Goal: Task Accomplishment & Management: Use online tool/utility

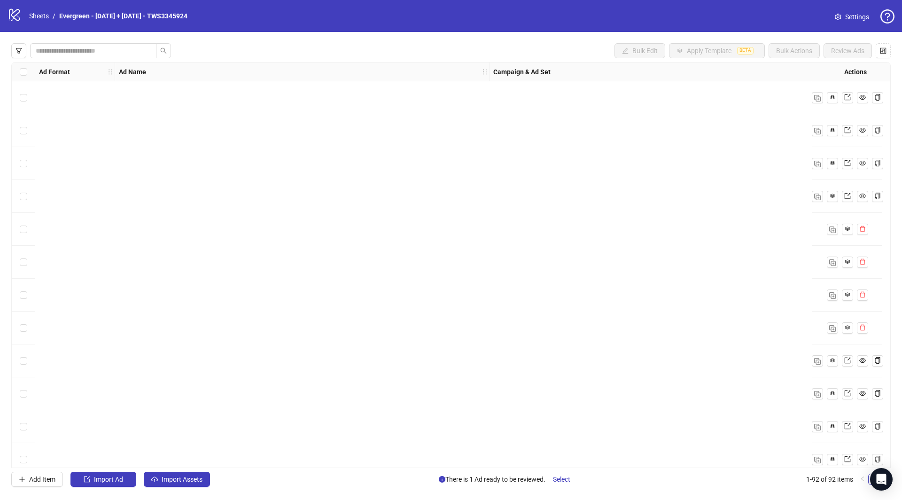
scroll to position [2644, 0]
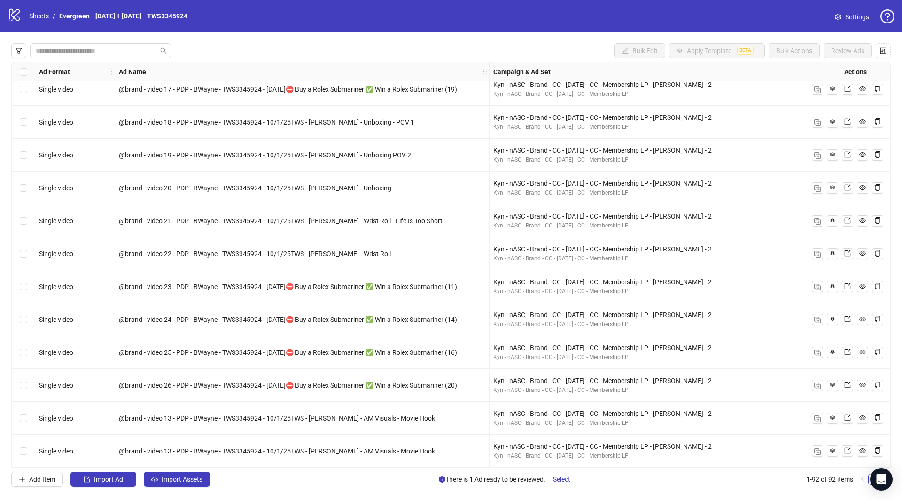
click at [330, 418] on span "@brand - video 13 - PDP - BWayne - TWS3345924 - 10/1/25TWS - [PERSON_NAME] - AM…" at bounding box center [277, 419] width 316 height 8
copy span "@brand - video 13 - PDP - BWayne - TWS3345924 - 10/1/25TWS - [PERSON_NAME] - AM…"
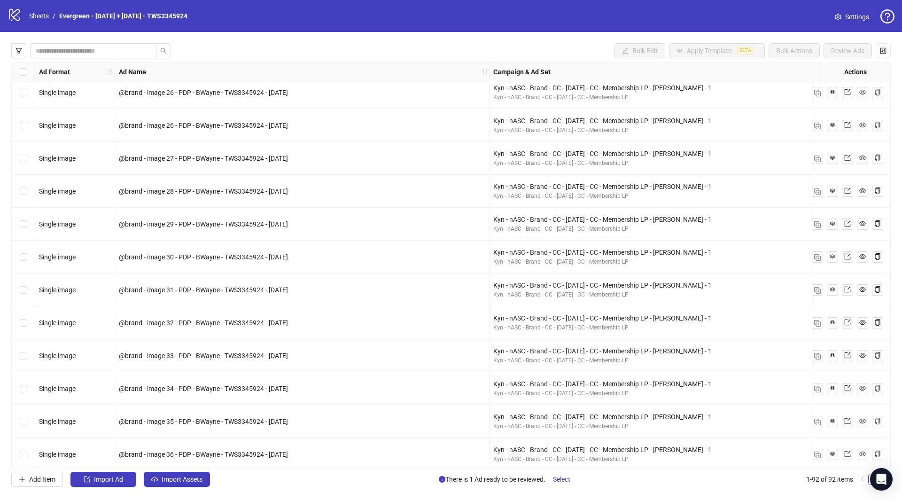
scroll to position [1087, 0]
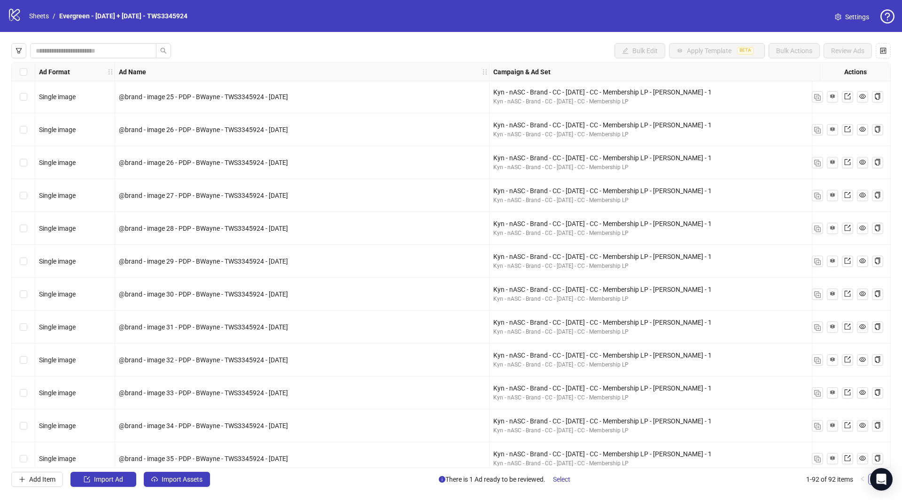
drag, startPoint x: 270, startPoint y: 228, endPoint x: 316, endPoint y: 231, distance: 46.1
click at [316, 231] on div "@brand - image 28 - PDP - BWayne - TWS3345924 - [DATE]" at bounding box center [302, 228] width 367 height 10
copy span "[DATE]"
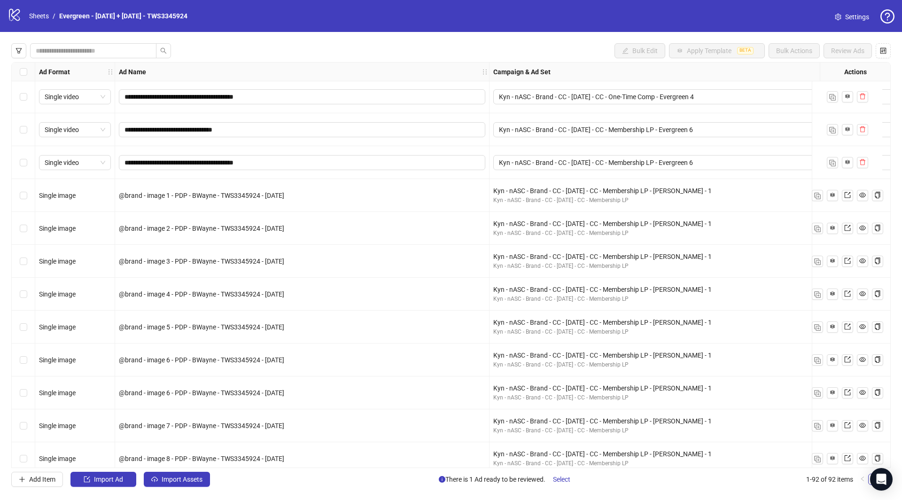
scroll to position [114, 0]
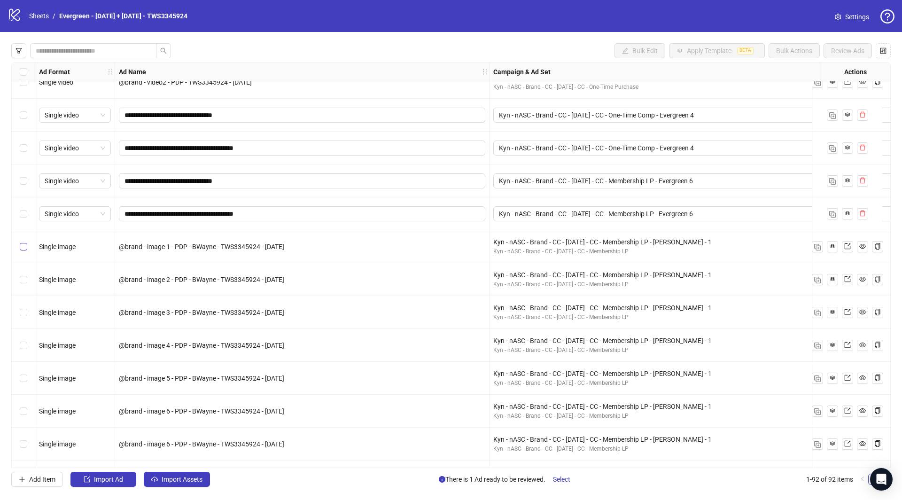
click at [20, 250] on label "Select row 9" at bounding box center [24, 247] width 8 height 10
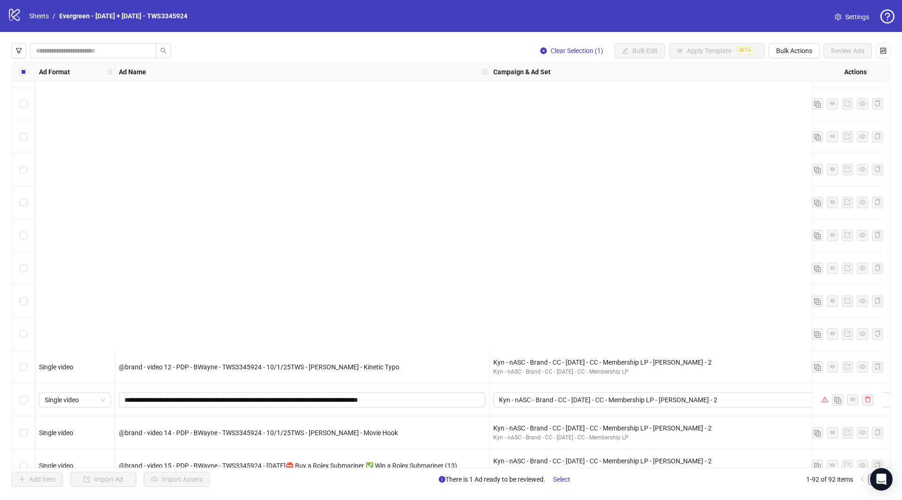
scroll to position [2644, 0]
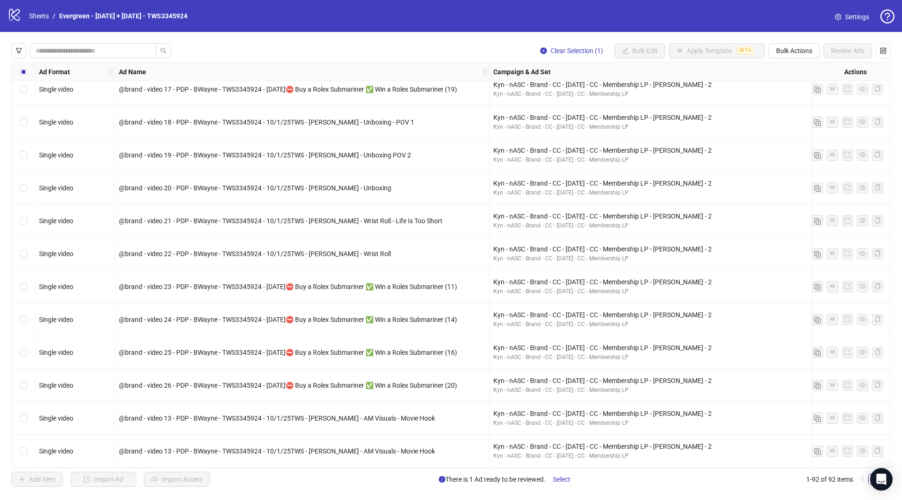
click at [18, 449] on div "Select row 92" at bounding box center [23, 451] width 23 height 33
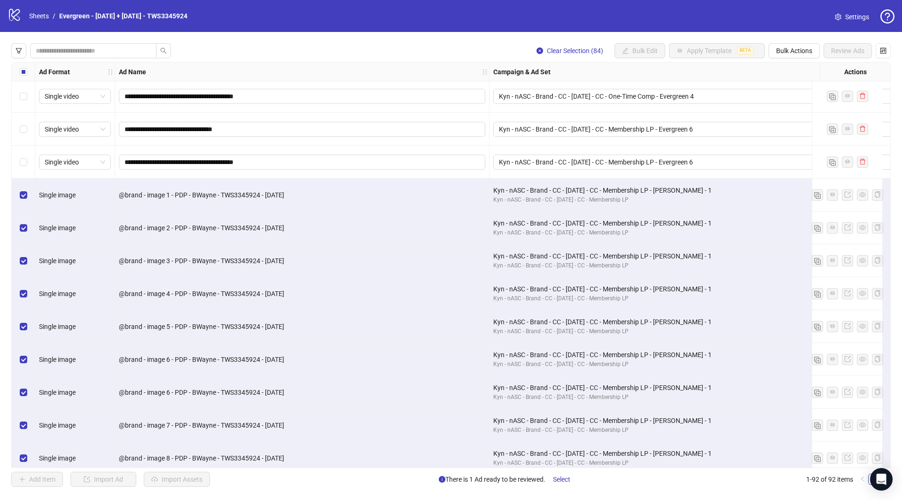
scroll to position [131, 0]
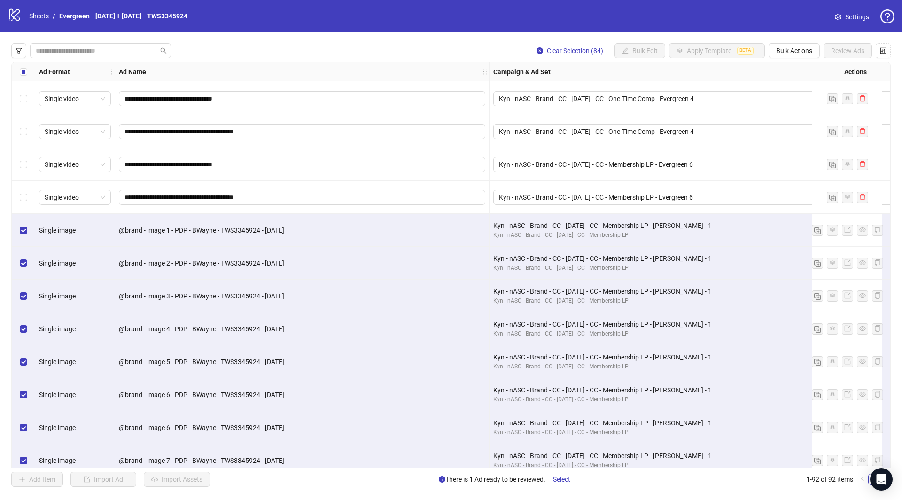
click at [203, 225] on div "@brand - image 1 - PDP - BWayne - TWS3345924 - [DATE]" at bounding box center [302, 230] width 367 height 10
click at [222, 225] on div "@brand - image 1 - PDP - BWayne - TWS3345924 - [DATE]" at bounding box center [302, 230] width 367 height 10
drag, startPoint x: 133, startPoint y: 227, endPoint x: 282, endPoint y: 227, distance: 149.5
click at [282, 227] on span "@brand - image 1 - PDP - BWayne - TWS3345924 - [DATE]" at bounding box center [201, 231] width 165 height 8
click at [284, 228] on span "@brand - image 1 - PDP - BWayne - TWS3345924 - [DATE]" at bounding box center [201, 231] width 165 height 8
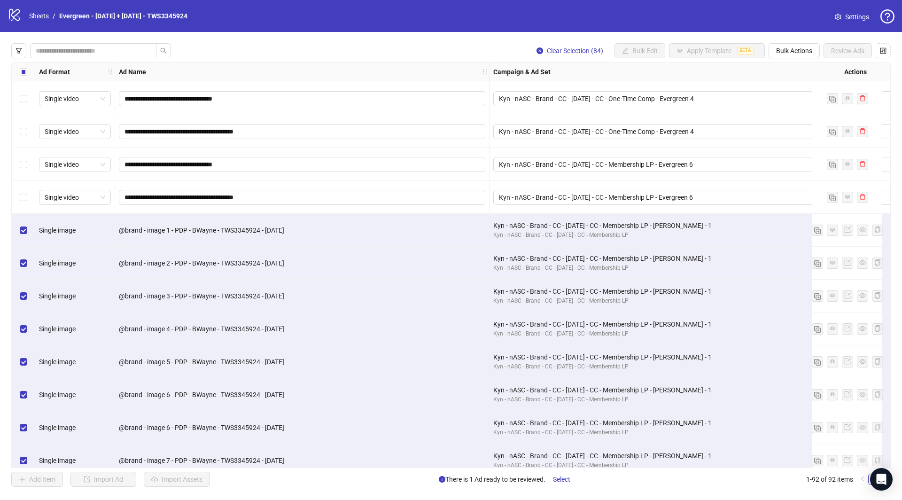
click at [307, 243] on div "@brand - image 1 - PDP - BWayne - TWS3345924 - [DATE]" at bounding box center [302, 230] width 375 height 33
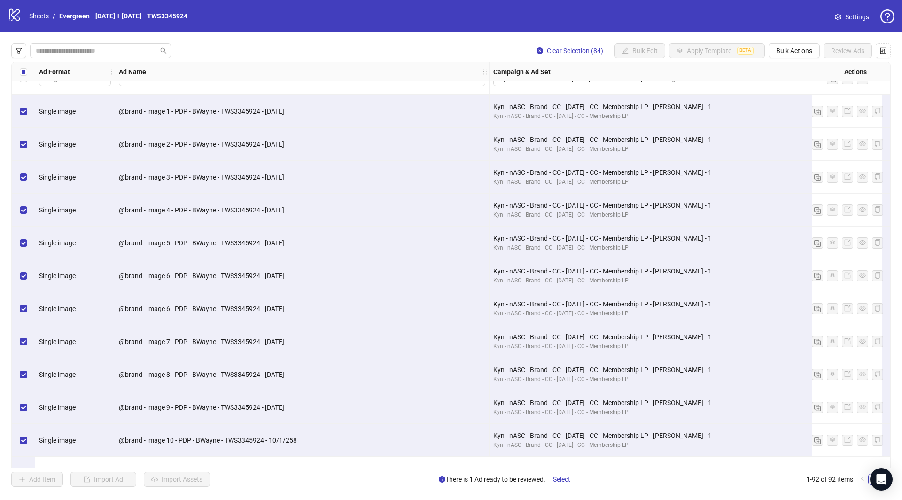
scroll to position [0, 0]
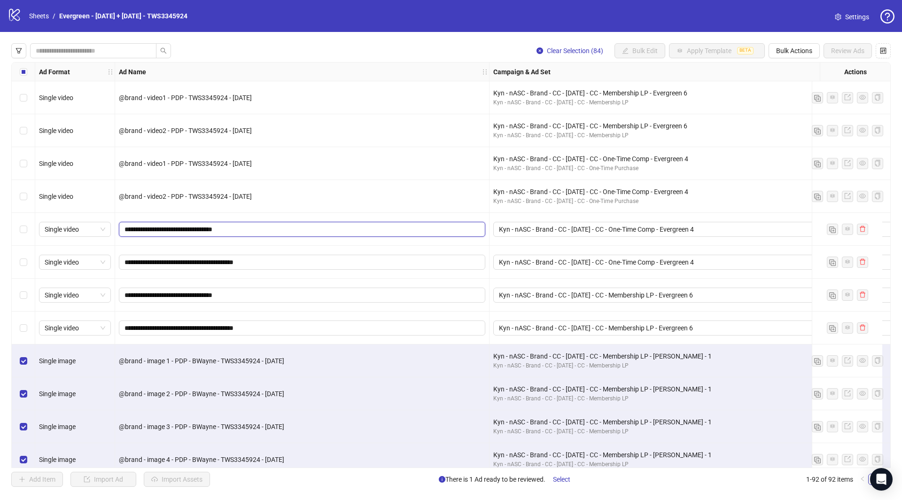
click at [231, 226] on input "**********" at bounding box center [301, 229] width 353 height 10
click at [229, 261] on input "**********" at bounding box center [301, 262] width 353 height 10
click at [229, 302] on div "**********" at bounding box center [302, 295] width 367 height 15
click at [227, 323] on input "**********" at bounding box center [301, 328] width 353 height 10
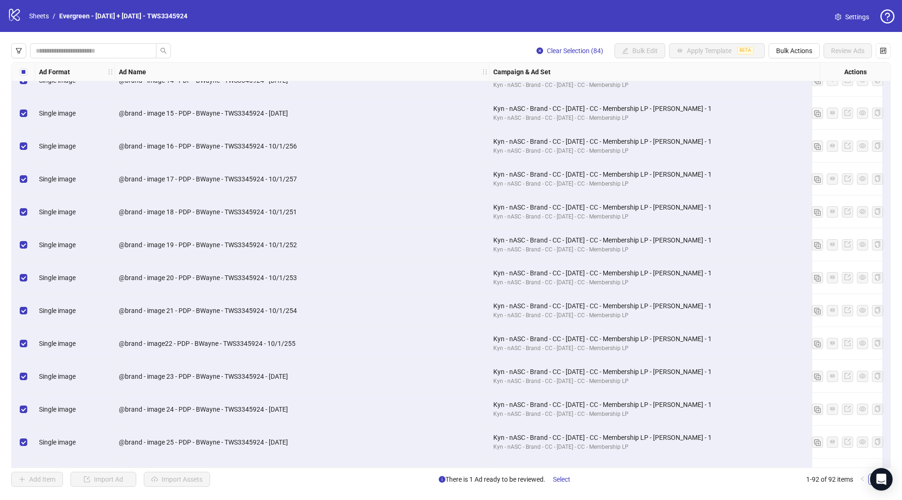
scroll to position [737, 0]
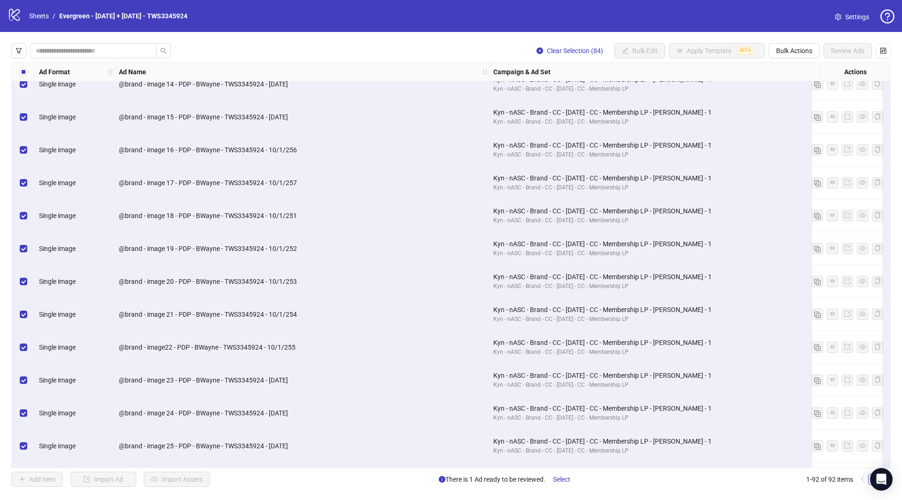
drag, startPoint x: 117, startPoint y: 282, endPoint x: 338, endPoint y: 284, distance: 221.8
click at [338, 284] on div "@brand - image 20 - PDP - BWayne - TWS3345924 - 10/1/253" at bounding box center [302, 281] width 375 height 33
drag, startPoint x: 308, startPoint y: 213, endPoint x: 95, endPoint y: 214, distance: 213.4
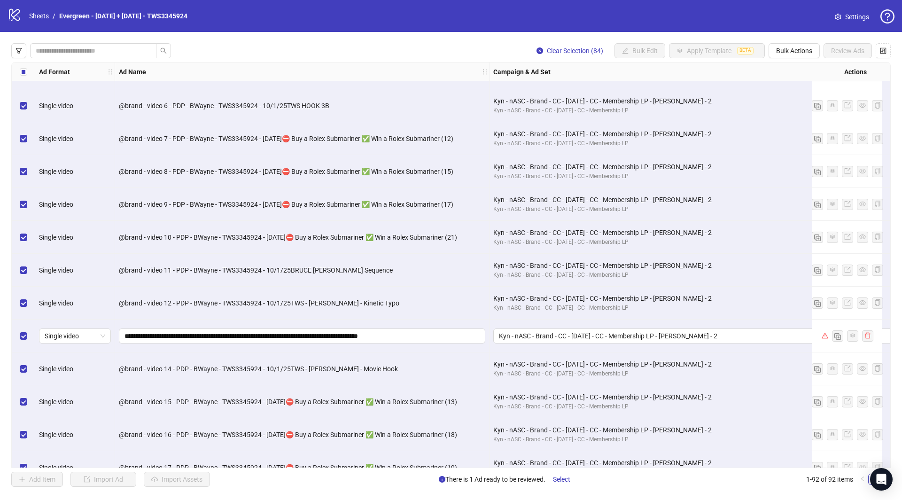
scroll to position [2644, 0]
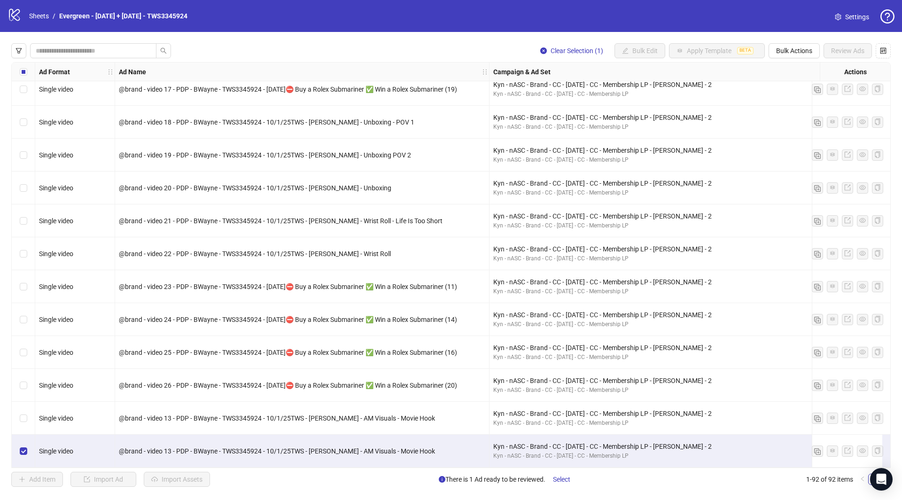
click at [794, 59] on div "Clear Selection (1) Bulk Edit Apply Template BETA Bulk Actions Review Ads Ad Fo…" at bounding box center [451, 265] width 902 height 466
click at [794, 47] on span "Bulk Actions" at bounding box center [794, 51] width 36 height 8
drag, startPoint x: 828, startPoint y: 92, endPoint x: 835, endPoint y: 90, distance: 7.9
click at [835, 90] on ul "Delete Duplicate Duplicate with assets Copy to another sheet Export" at bounding box center [808, 99] width 79 height 79
click at [835, 90] on li "Duplicate" at bounding box center [809, 84] width 76 height 15
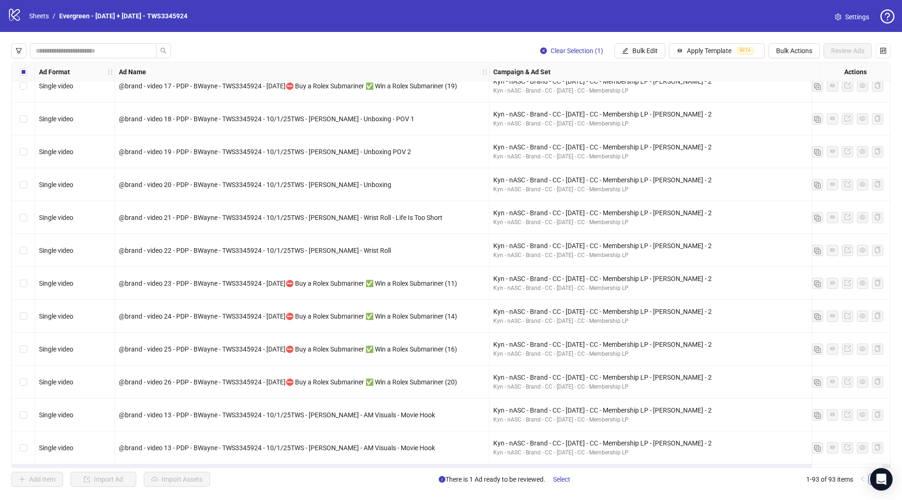
scroll to position [2677, 0]
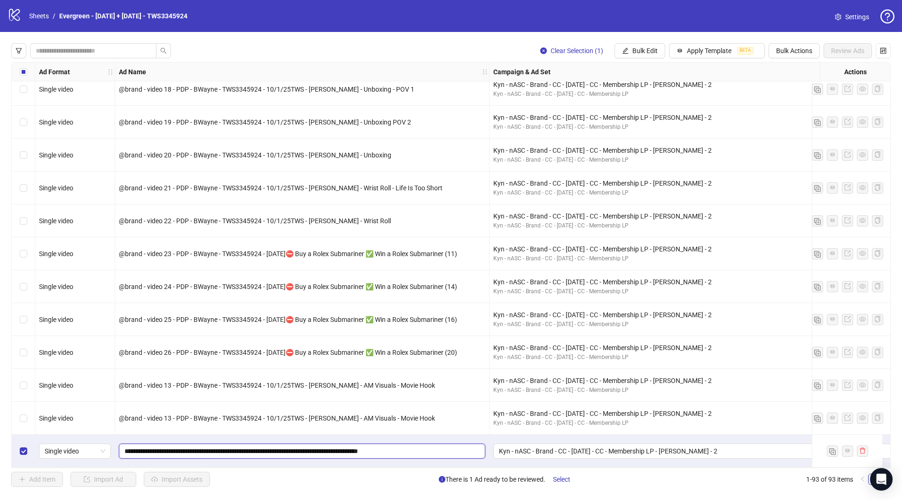
click at [443, 449] on input "**********" at bounding box center [301, 451] width 353 height 10
click at [298, 446] on input "**********" at bounding box center [301, 451] width 353 height 10
paste input "**********"
type input "**********"
click at [130, 447] on input "**********" at bounding box center [301, 451] width 353 height 10
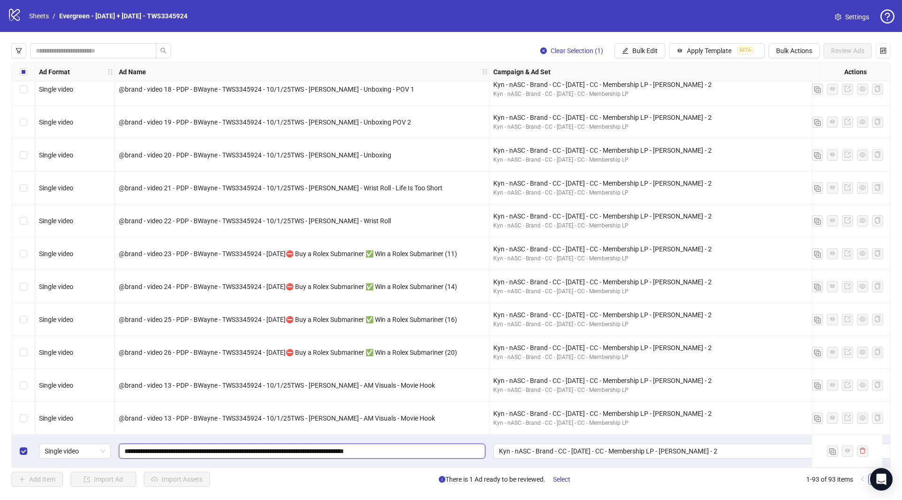
click at [265, 449] on input "**********" at bounding box center [301, 451] width 353 height 10
click at [463, 444] on span "**********" at bounding box center [302, 451] width 367 height 15
click at [463, 435] on div "**********" at bounding box center [302, 451] width 375 height 33
click at [463, 417] on div "@brand - video 13 - PDP - BWayne - TWS3345924 - 10/1/25TWS - [PERSON_NAME] - AM…" at bounding box center [302, 418] width 367 height 10
click at [414, 444] on span "**********" at bounding box center [302, 451] width 367 height 15
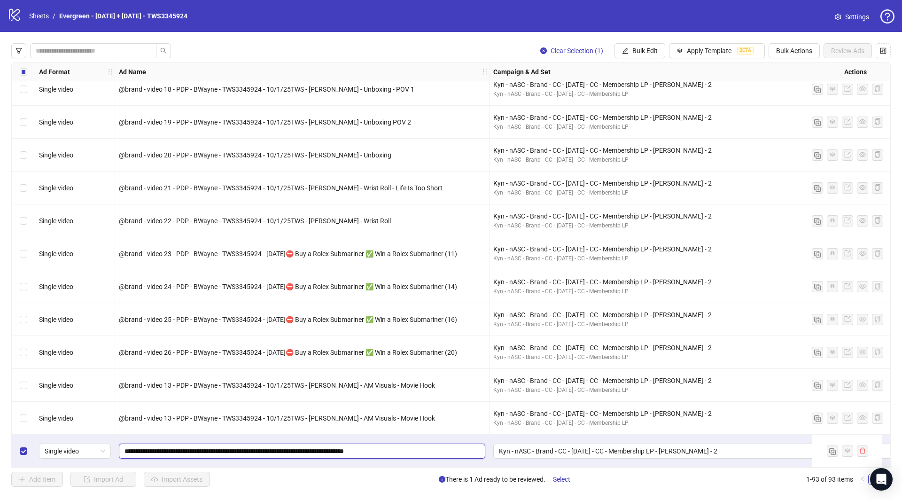
drag, startPoint x: 476, startPoint y: 445, endPoint x: 143, endPoint y: 445, distance: 332.7
click at [143, 446] on input "**********" at bounding box center [301, 451] width 353 height 10
click at [312, 389] on div "@brand - video 13 - PDP - BWayne - TWS3345924 - 10/1/25TWS - [PERSON_NAME] - AM…" at bounding box center [302, 385] width 375 height 33
drag, startPoint x: 125, startPoint y: 450, endPoint x: 263, endPoint y: 450, distance: 138.2
click at [263, 450] on input "**********" at bounding box center [301, 451] width 353 height 10
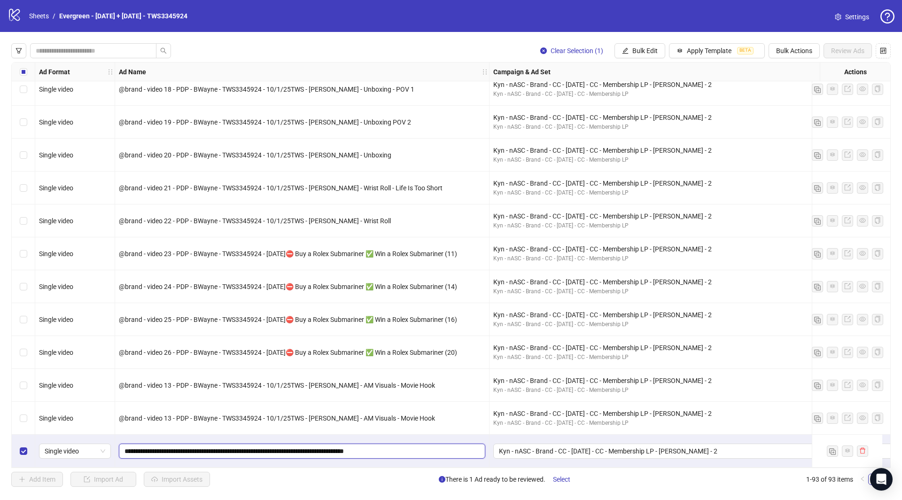
drag, startPoint x: 269, startPoint y: 449, endPoint x: 468, endPoint y: 448, distance: 198.3
click at [468, 448] on input "**********" at bounding box center [301, 451] width 353 height 10
click at [269, 448] on input "**********" at bounding box center [301, 451] width 353 height 10
type input "**********"
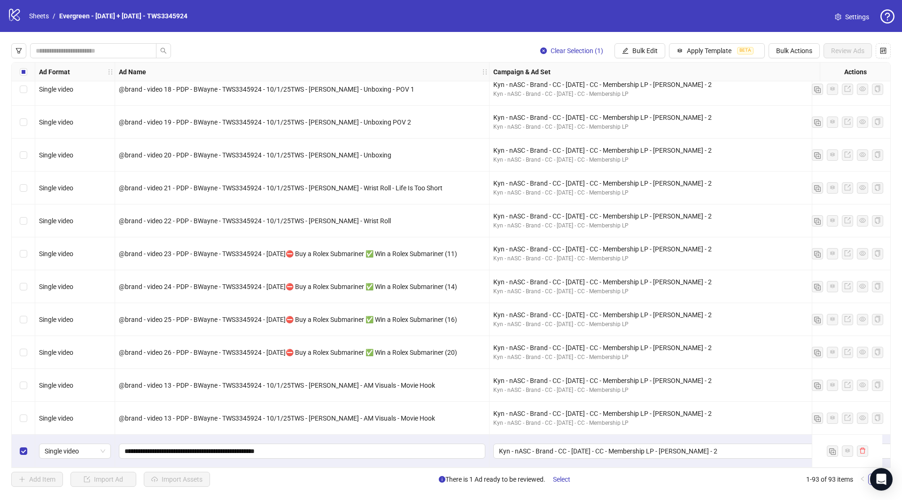
click at [422, 397] on div "@brand - video 13 - PDP - BWayne - TWS3345924 - 10/1/25TWS - [PERSON_NAME] - AM…" at bounding box center [302, 385] width 375 height 33
drag, startPoint x: 292, startPoint y: 346, endPoint x: 464, endPoint y: 346, distance: 171.5
click at [464, 347] on div "@brand - video 26 - PDP - BWayne - TWS3345924 - [DATE]⛔️ Buy a Rolex Submariner…" at bounding box center [302, 352] width 367 height 10
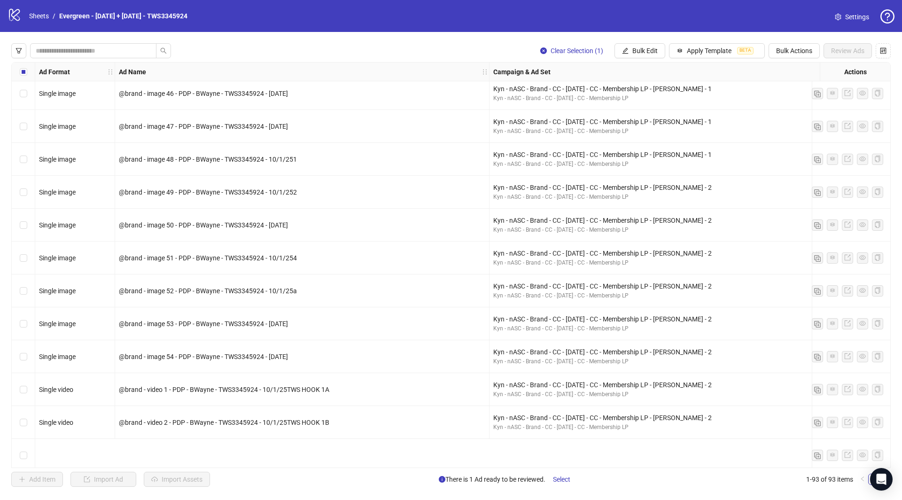
scroll to position [1601, 0]
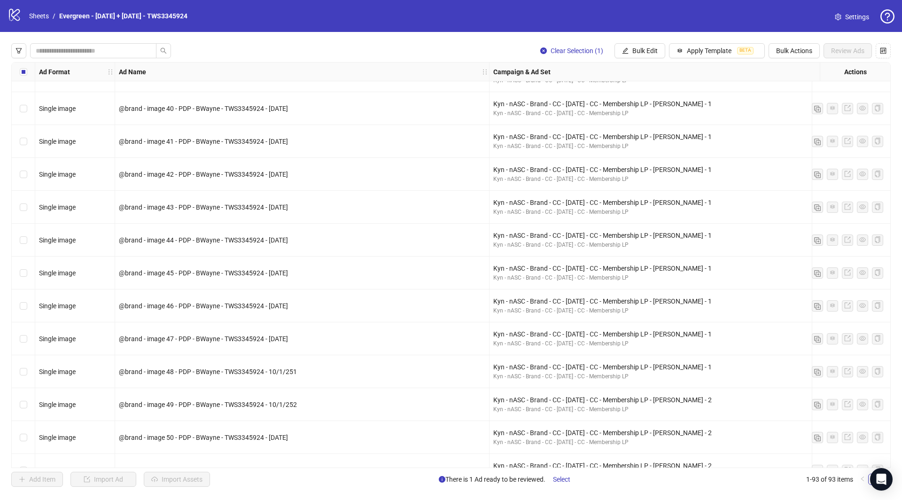
drag, startPoint x: 295, startPoint y: 308, endPoint x: 316, endPoint y: 308, distance: 21.1
click at [316, 308] on div "@brand - image 46 - PDP - BWayne - TWS3345924 - [DATE]" at bounding box center [302, 306] width 367 height 10
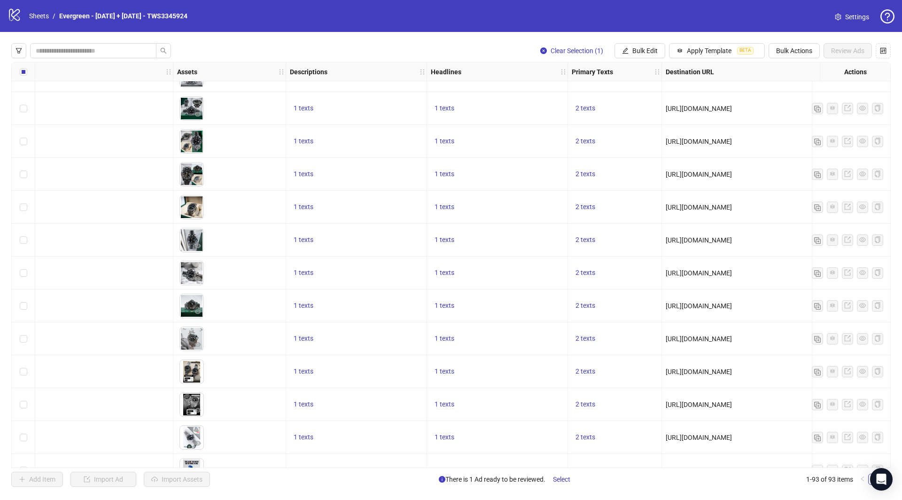
scroll to position [1601, 586]
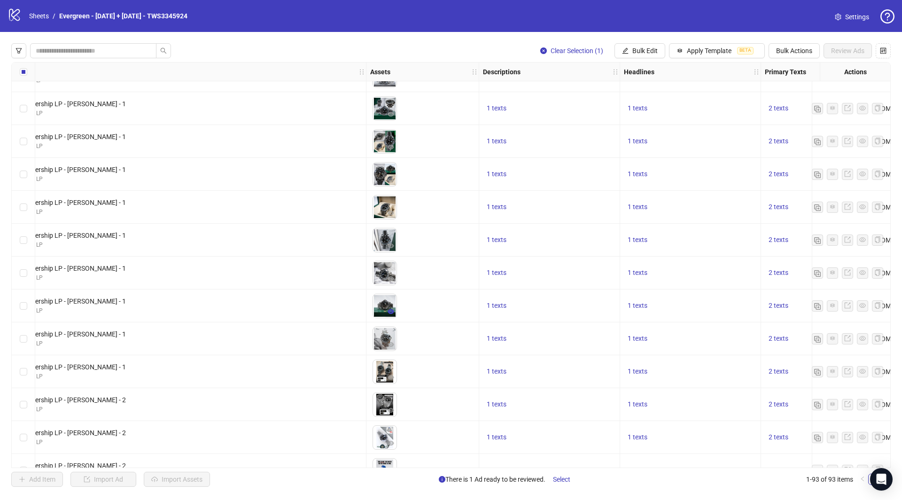
click at [389, 306] on button "button" at bounding box center [390, 311] width 11 height 11
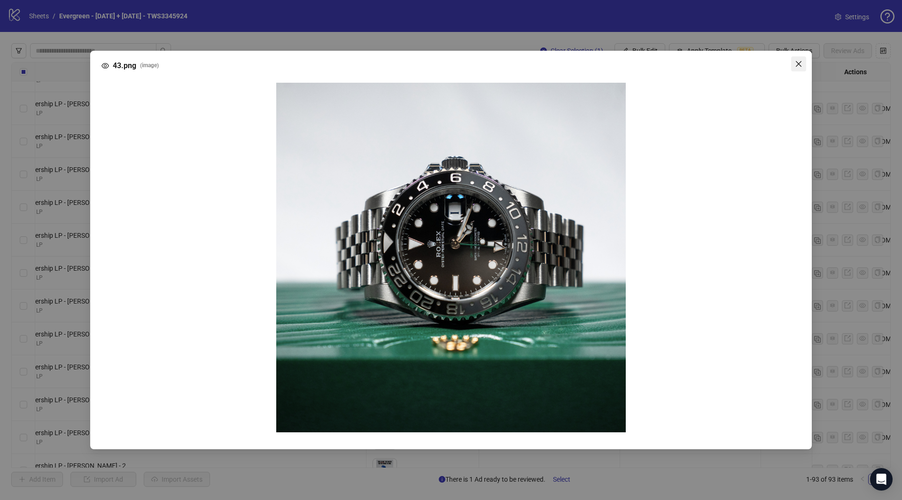
click at [800, 64] on icon "close" at bounding box center [799, 64] width 8 height 8
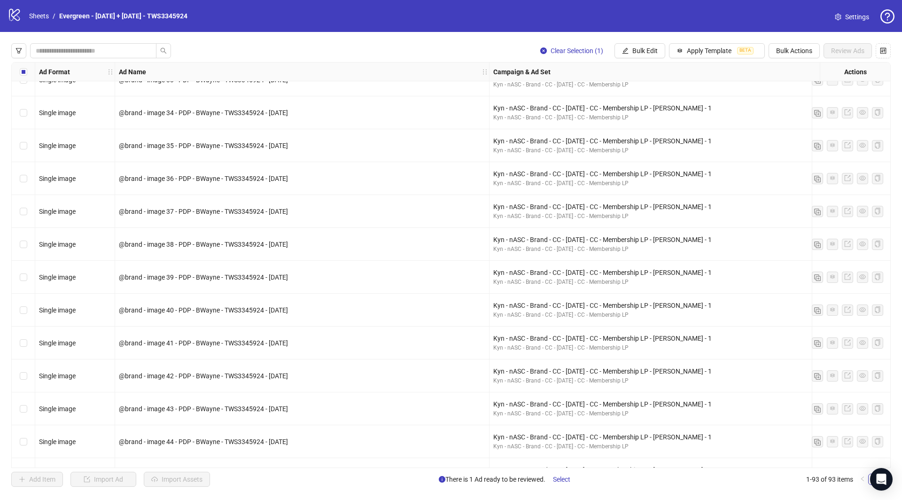
scroll to position [2677, 0]
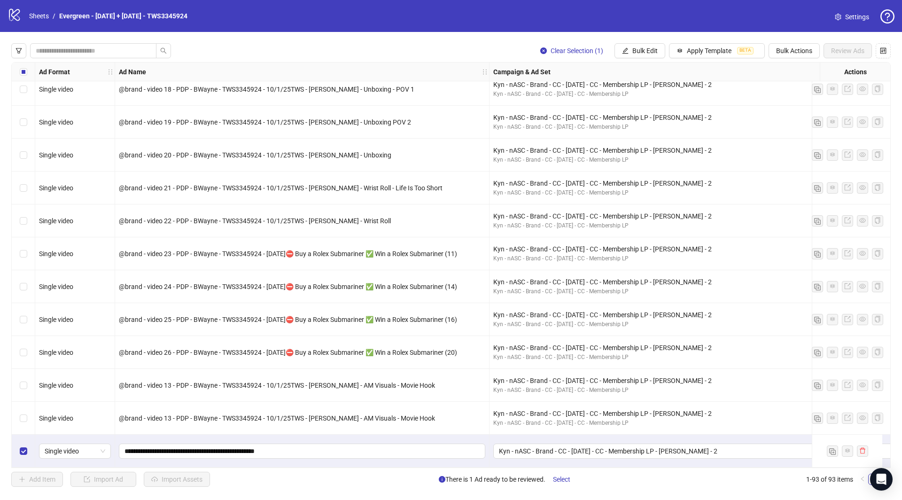
click at [329, 422] on div "@brand - video 13 - PDP - BWayne - TWS3345924 - 10/1/25TWS - [PERSON_NAME] - AM…" at bounding box center [302, 418] width 375 height 33
click at [409, 419] on div "@brand - video 13 - PDP - BWayne - TWS3345924 - 10/1/25TWS - [PERSON_NAME] - AM…" at bounding box center [302, 418] width 367 height 10
drag, startPoint x: 469, startPoint y: 352, endPoint x: 118, endPoint y: 345, distance: 351.1
click at [119, 347] on div "@brand - video 26 - PDP - BWayne - TWS3345924 - [DATE]⛔️ Buy a Rolex Submariner…" at bounding box center [302, 352] width 367 height 10
copy span "@brand - video 26 - PDP - BWayne - TWS3345924 - [DATE]⛔️ Buy a Rolex Submariner…"
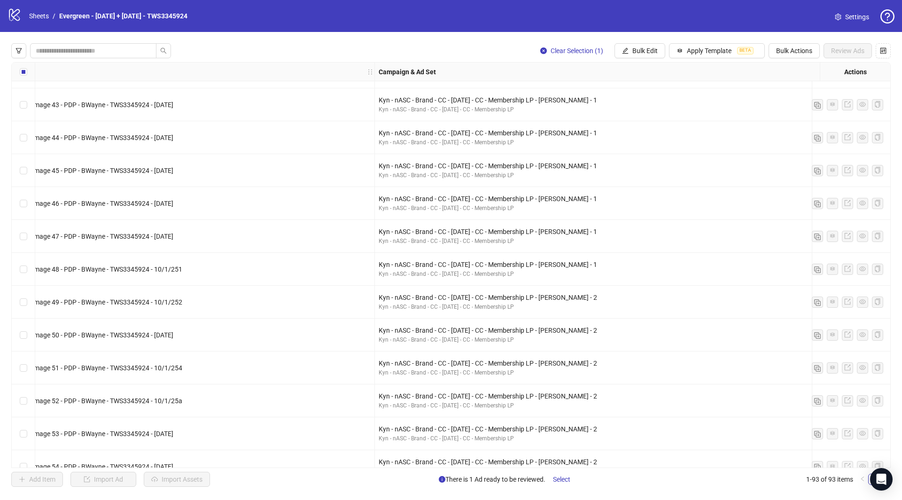
scroll to position [1704, 0]
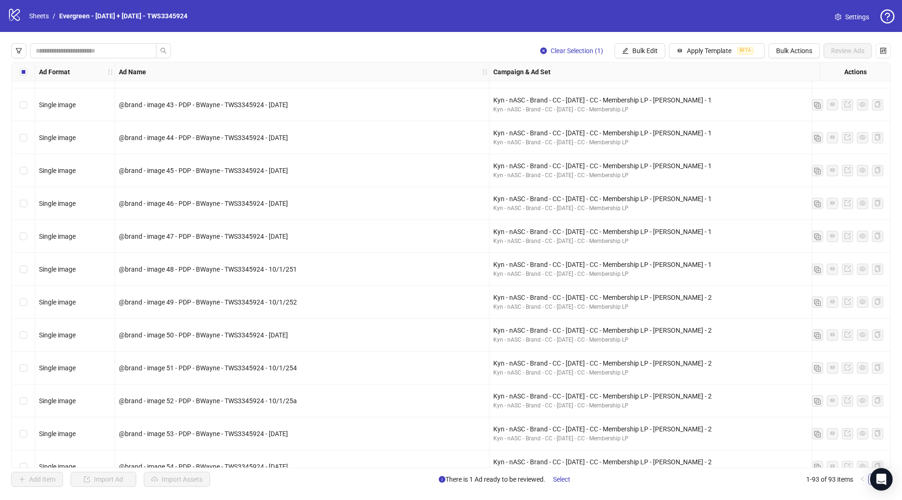
drag, startPoint x: 304, startPoint y: 203, endPoint x: 115, endPoint y: 203, distance: 188.5
click at [115, 203] on div "@brand - image 46 - PDP - BWayne - TWS3345924 - [DATE]" at bounding box center [302, 203] width 375 height 33
copy span "@brand - image 46 - PDP - BWayne - TWS3345924 - [DATE]"
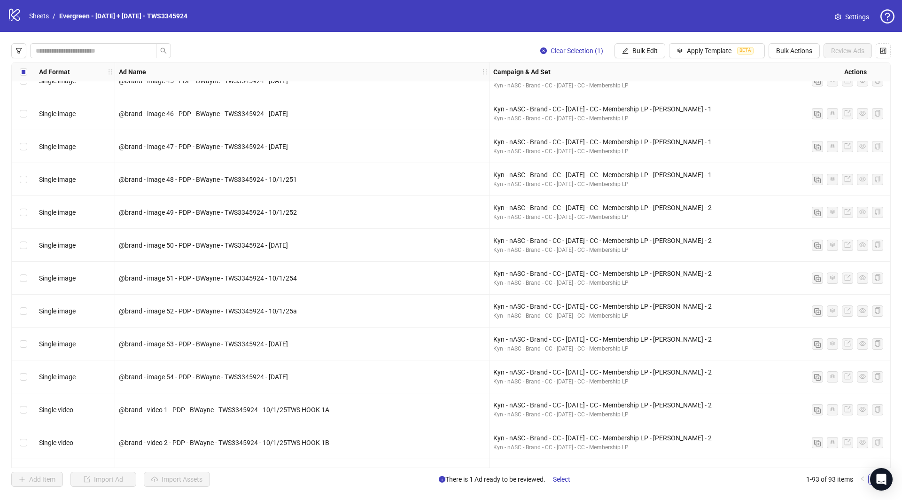
drag, startPoint x: 302, startPoint y: 282, endPoint x: 116, endPoint y: 282, distance: 186.1
click at [116, 282] on div "@brand - image 51 - PDP - BWayne - TWS3345924 - 10/1/254" at bounding box center [302, 278] width 375 height 33
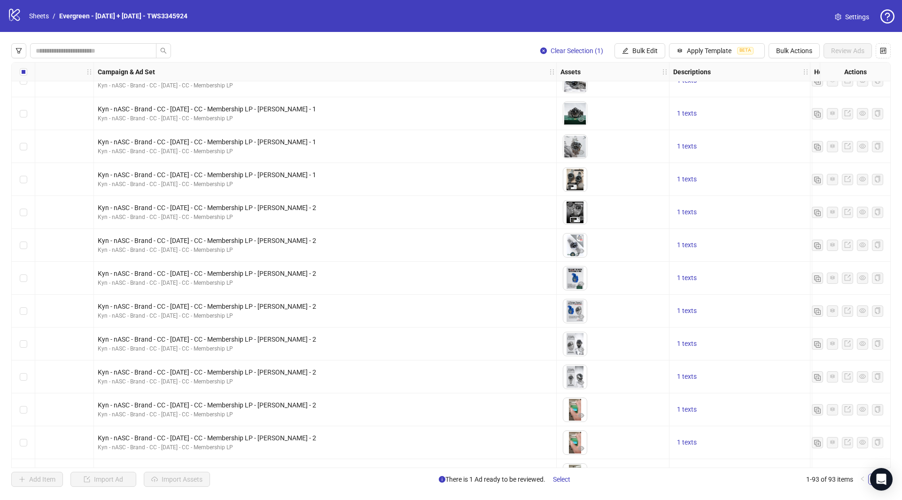
scroll to position [1793, 534]
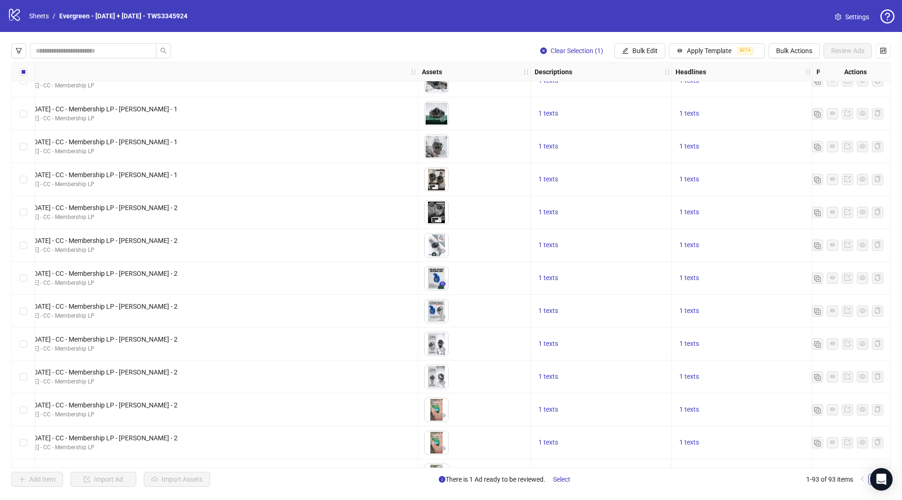
click at [439, 279] on button "button" at bounding box center [442, 284] width 11 height 11
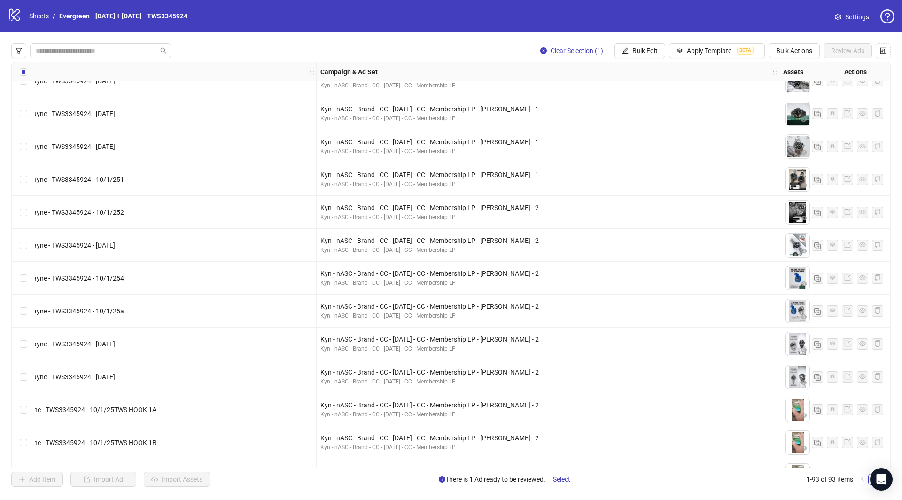
scroll to position [1793, 0]
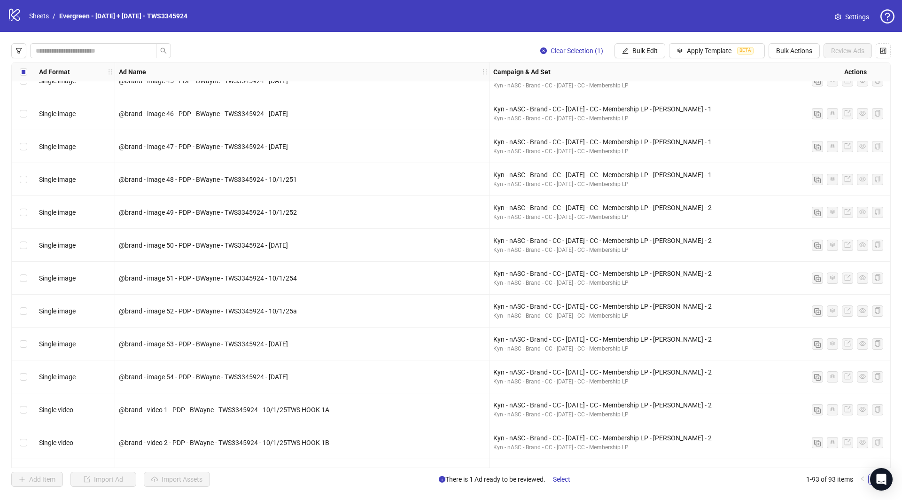
drag, startPoint x: 329, startPoint y: 277, endPoint x: 99, endPoint y: 278, distance: 230.8
copy div "@brand - image 51 - PDP - BWayne - TWS3345924 - 10/1/254"
click at [299, 278] on div "@brand - image 51 - PDP - BWayne - TWS3345924 - 10/1/254" at bounding box center [302, 278] width 367 height 10
drag, startPoint x: 309, startPoint y: 278, endPoint x: 270, endPoint y: 282, distance: 39.2
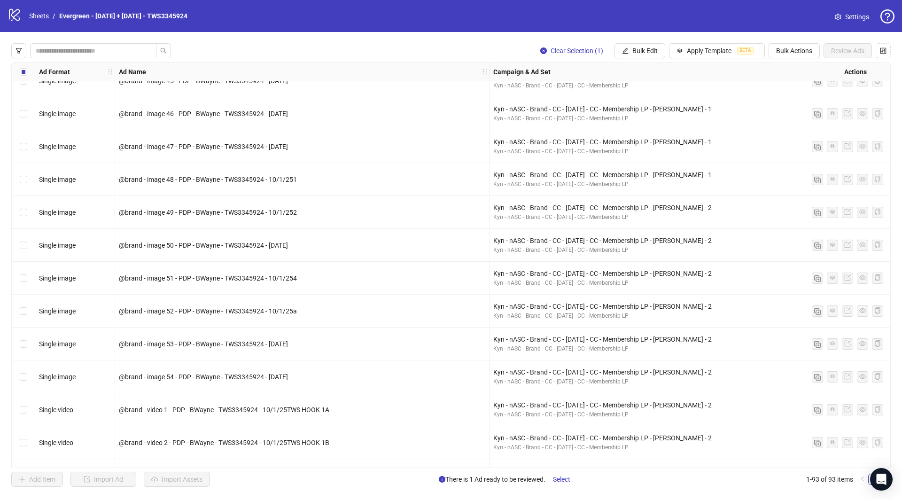
click at [270, 282] on div "@brand - image 51 - PDP - BWayne - TWS3345924 - 10/1/254" at bounding box center [302, 278] width 367 height 10
copy span "10/1/254"
click at [307, 276] on div "@brand - image 51 - PDP - BWayne - TWS3345924 - 10/1/254" at bounding box center [302, 278] width 367 height 10
drag, startPoint x: 307, startPoint y: 280, endPoint x: 206, endPoint y: 280, distance: 101.5
click at [206, 280] on div "@brand - image 51 - PDP - BWayne - TWS3345924 - 10/1/254" at bounding box center [302, 278] width 367 height 10
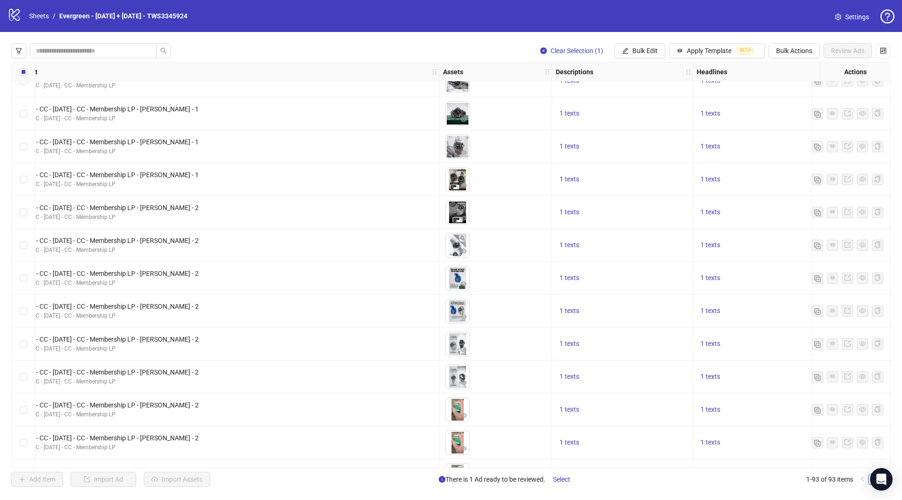
scroll to position [1793, 1137]
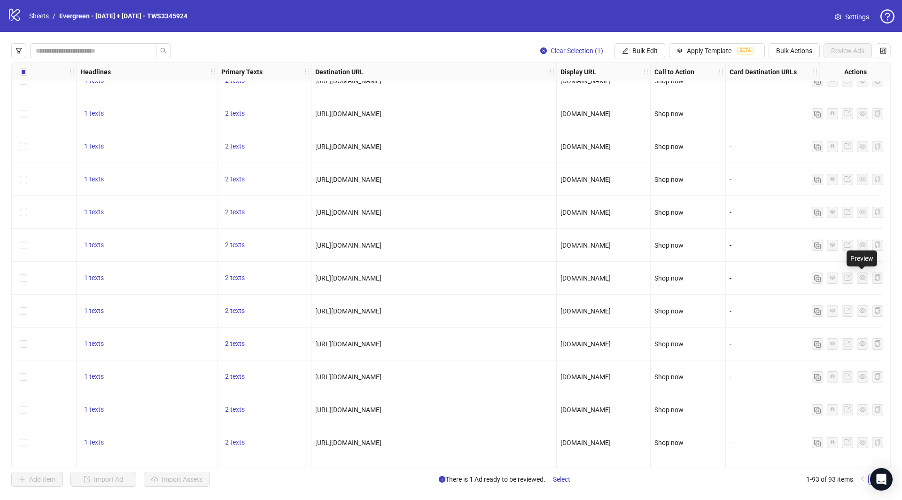
click at [861, 278] on icon "eye" at bounding box center [863, 277] width 7 height 5
click at [861, 281] on icon "eye" at bounding box center [863, 277] width 7 height 7
click at [868, 280] on div at bounding box center [847, 278] width 71 height 11
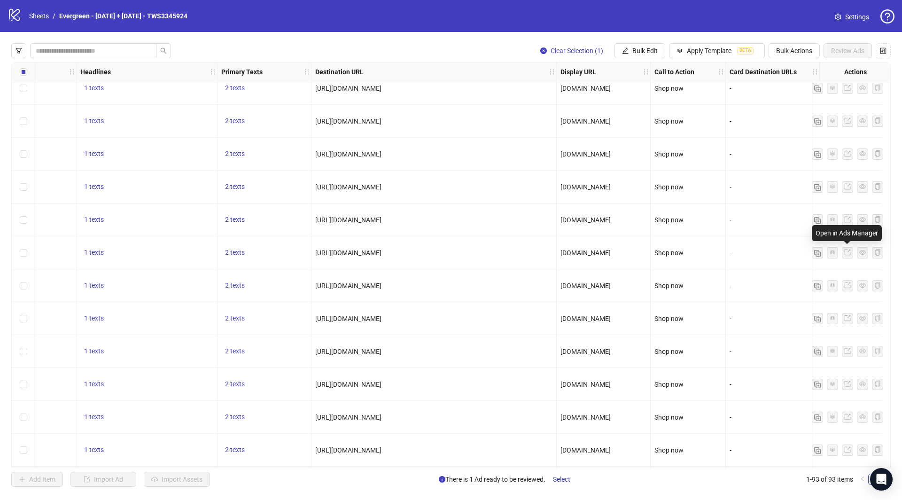
click at [847, 254] on icon "export" at bounding box center [848, 252] width 7 height 7
click at [581, 50] on span "Clear Selection (1)" at bounding box center [577, 51] width 53 height 8
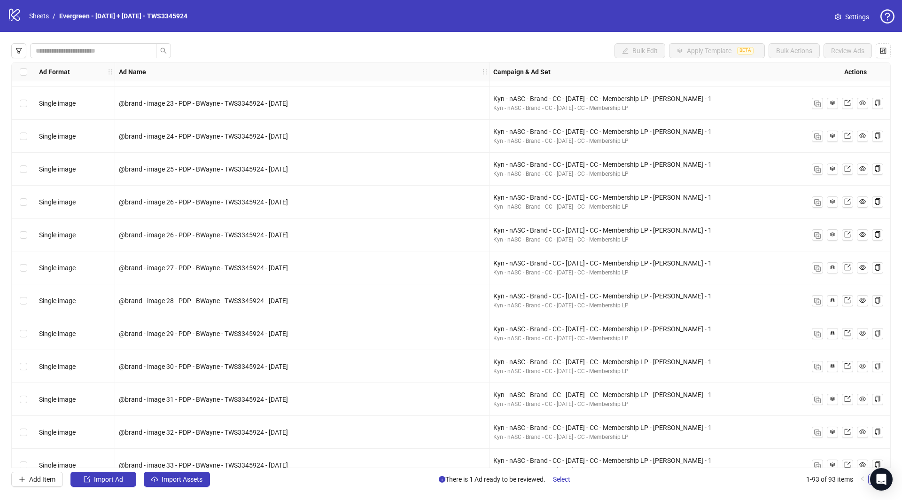
scroll to position [863, 0]
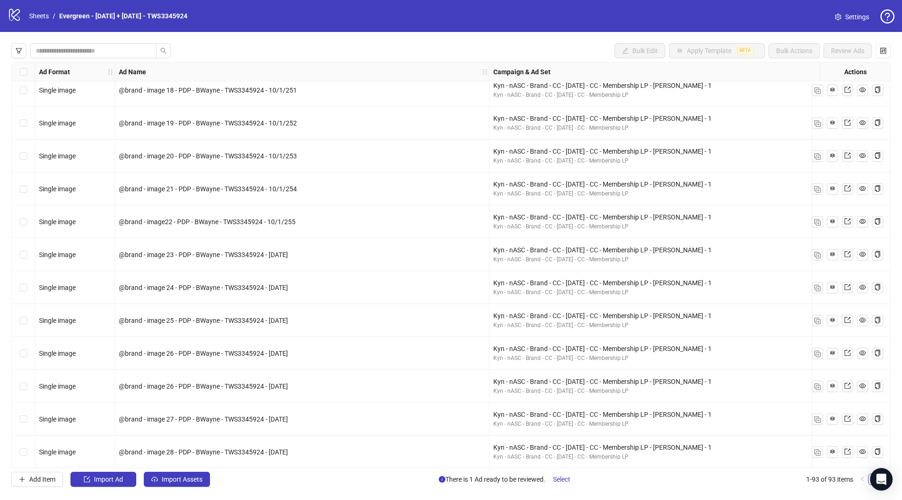
click at [320, 182] on div "@brand - image 21 - PDP - BWayne - TWS3345924 - 10/1/254" at bounding box center [302, 188] width 375 height 33
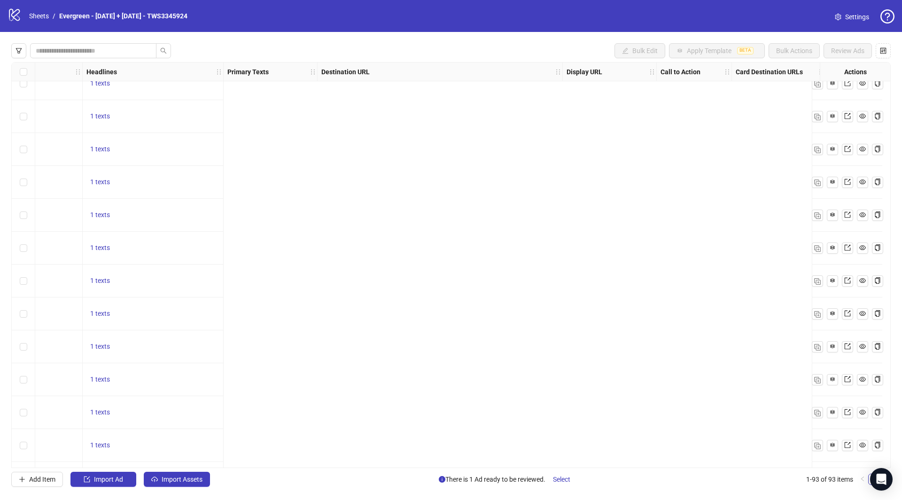
scroll to position [1856, 0]
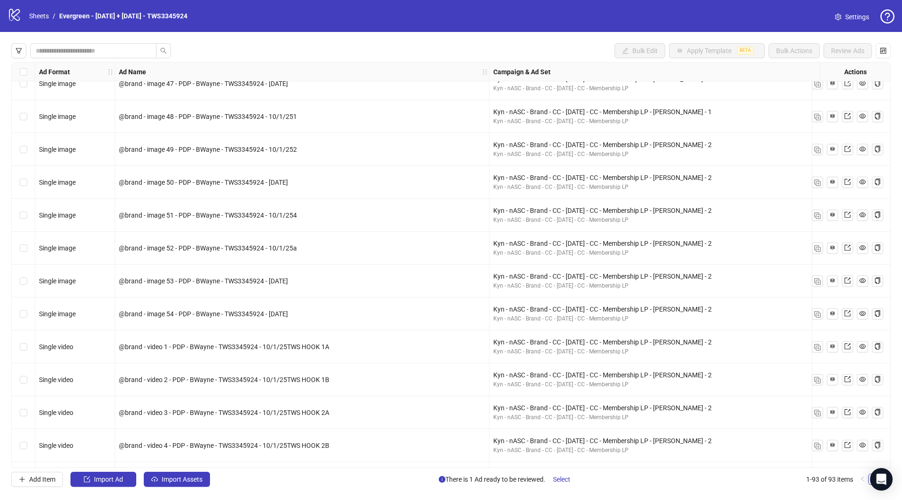
drag, startPoint x: 298, startPoint y: 215, endPoint x: 104, endPoint y: 215, distance: 194.6
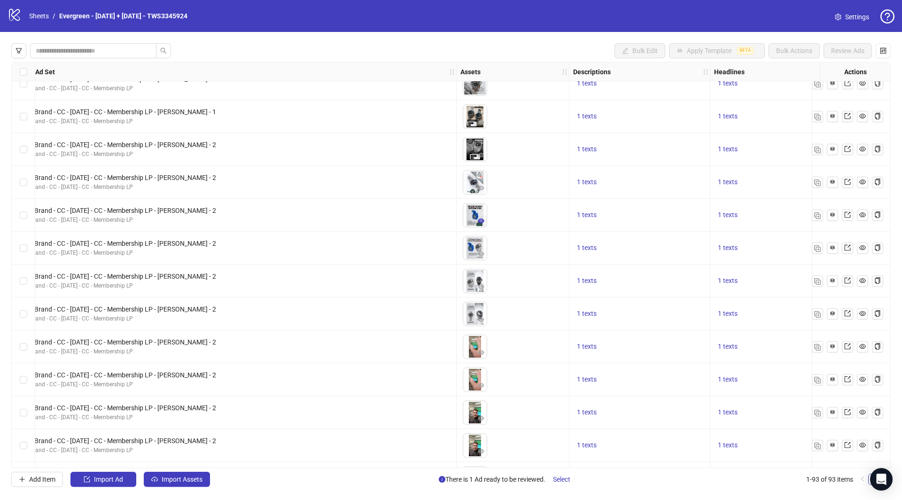
click at [479, 219] on icon "eye" at bounding box center [481, 221] width 7 height 7
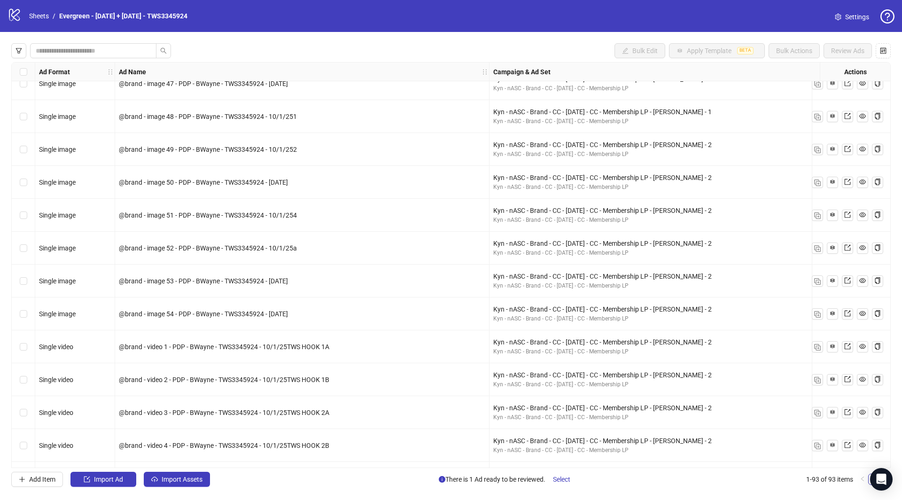
click at [278, 180] on span "@brand - image 50 - PDP - BWayne - TWS3345924 - [DATE]" at bounding box center [203, 183] width 169 height 8
click at [306, 214] on div "@brand - image 51 - PDP - BWayne - TWS3345924 - 10/1/254" at bounding box center [302, 215] width 367 height 10
drag, startPoint x: 303, startPoint y: 214, endPoint x: 169, endPoint y: 212, distance: 134.4
click at [169, 212] on div "@brand - image 51 - PDP - BWayne - TWS3345924 - 10/1/254" at bounding box center [302, 215] width 367 height 10
click at [848, 213] on icon "export" at bounding box center [848, 215] width 6 height 6
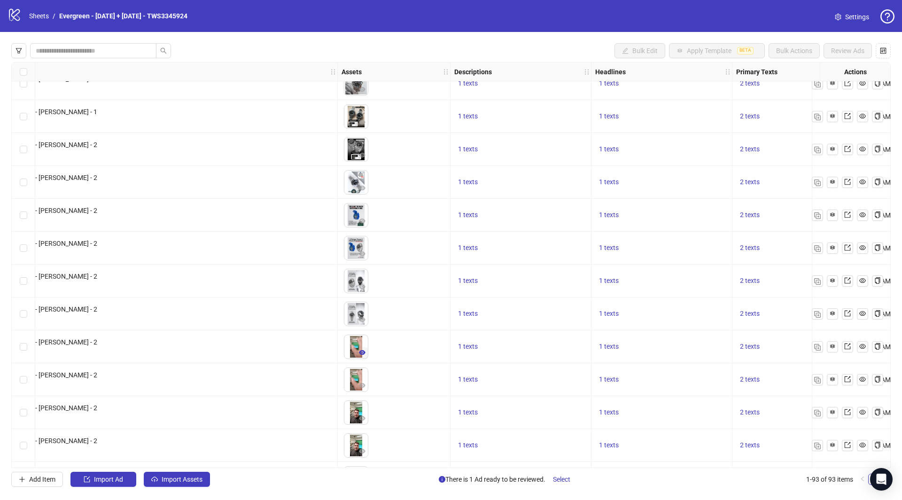
scroll to position [1856, 1137]
